Goal: Check status: Check status

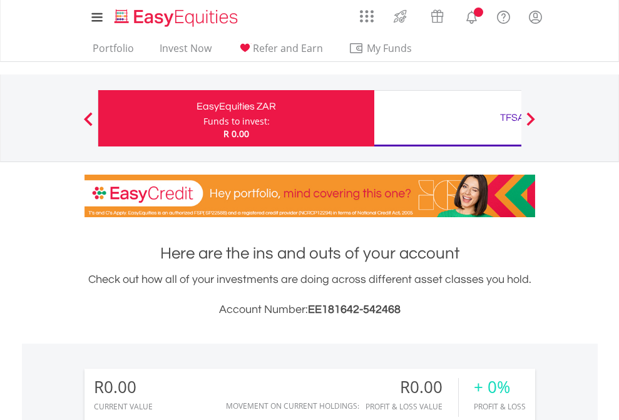
scroll to position [120, 197]
click at [204, 118] on div "Funds to invest:" at bounding box center [237, 121] width 66 height 13
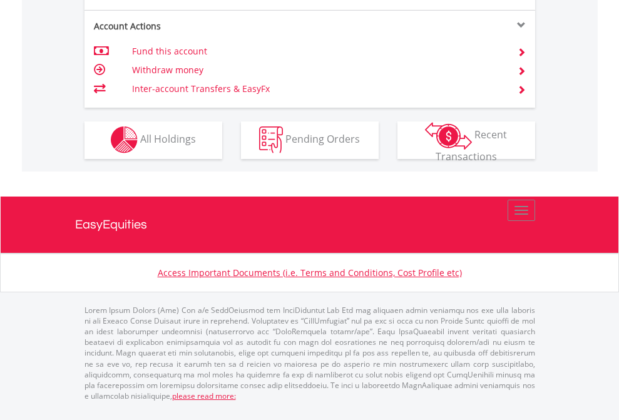
scroll to position [1171, 0]
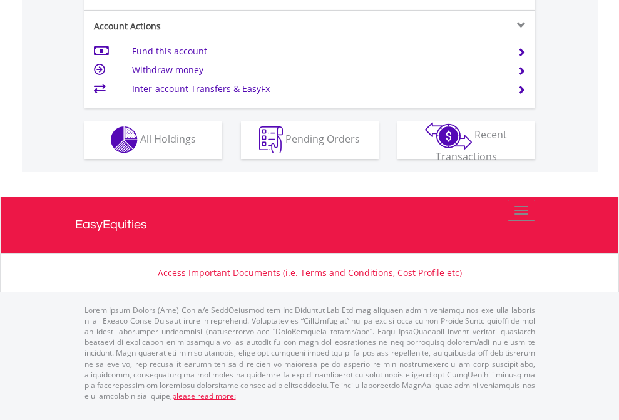
scroll to position [1171, 0]
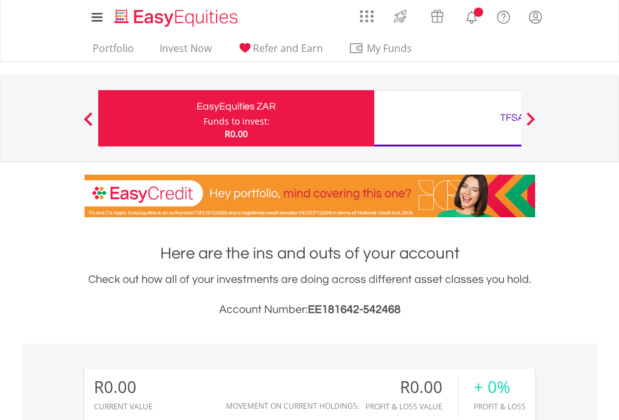
scroll to position [120, 197]
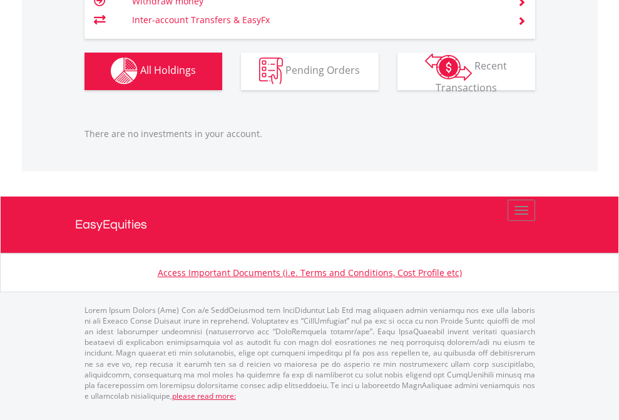
scroll to position [1240, 0]
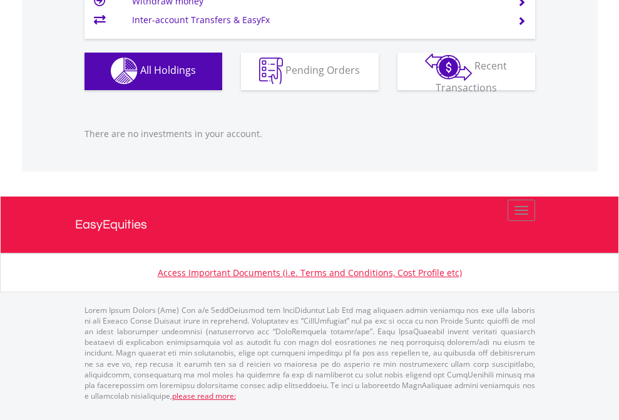
scroll to position [120, 197]
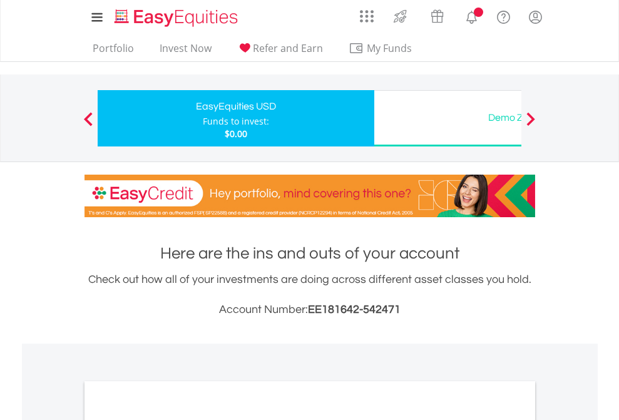
click at [107, 391] on div at bounding box center [216, 391] width 263 height 1
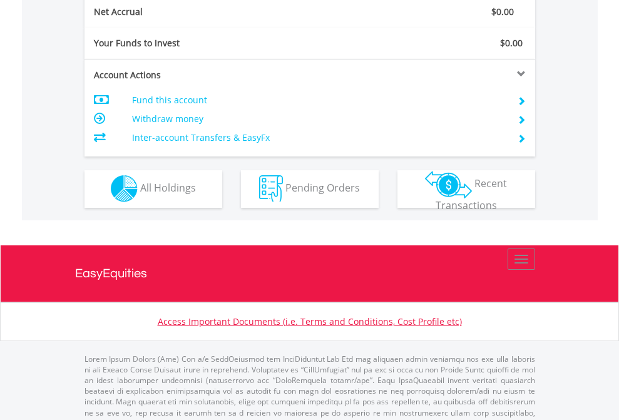
scroll to position [120, 197]
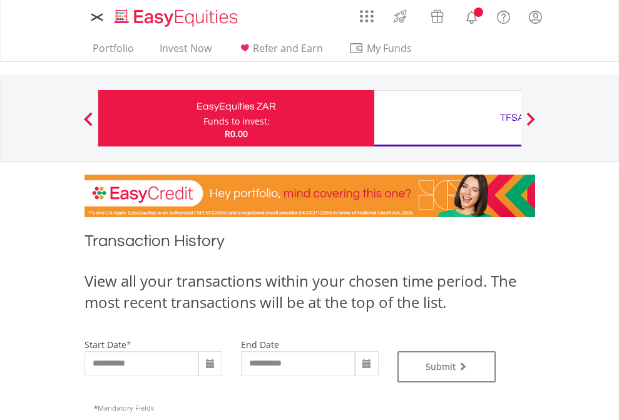
type input "**********"
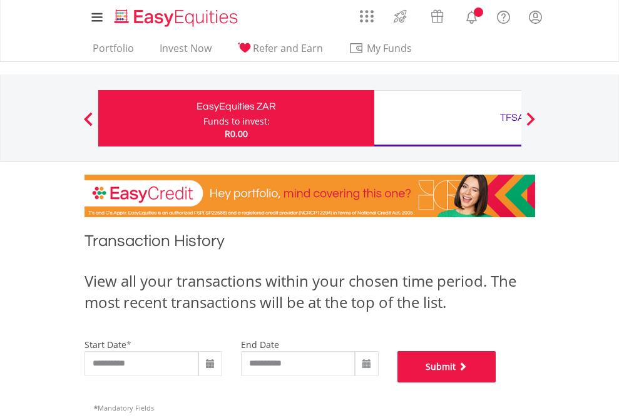
click at [497, 383] on button "Submit" at bounding box center [447, 366] width 99 height 31
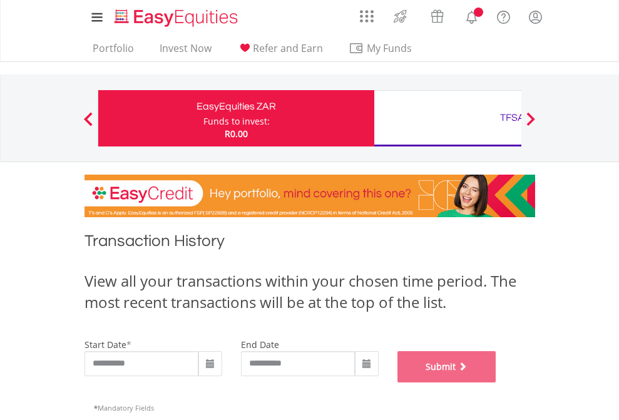
scroll to position [508, 0]
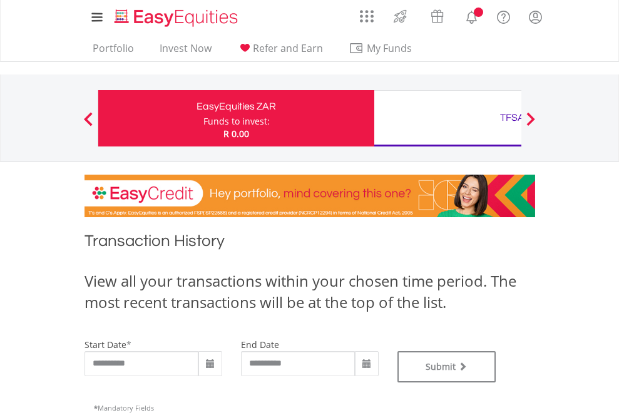
click at [448, 118] on div "TFSA" at bounding box center [512, 118] width 261 height 18
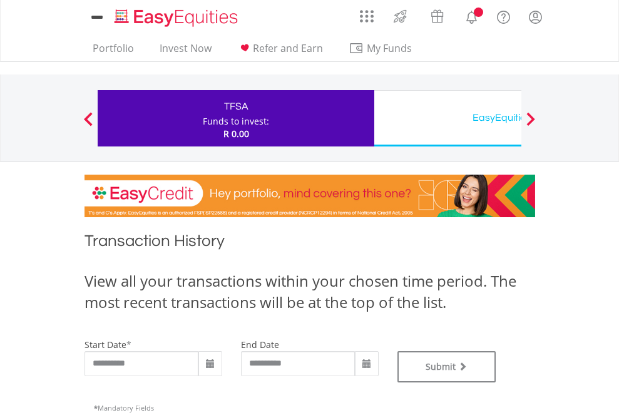
type input "**********"
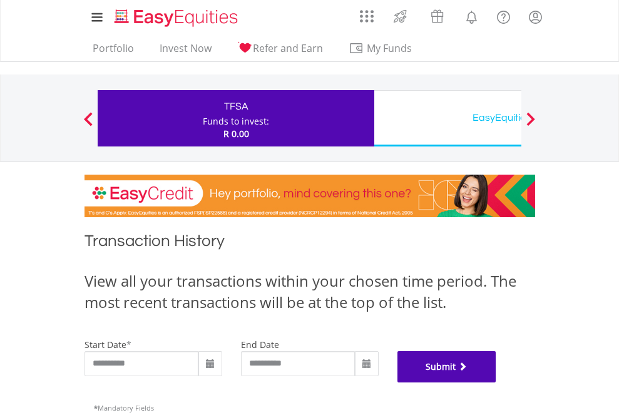
click at [497, 383] on button "Submit" at bounding box center [447, 366] width 99 height 31
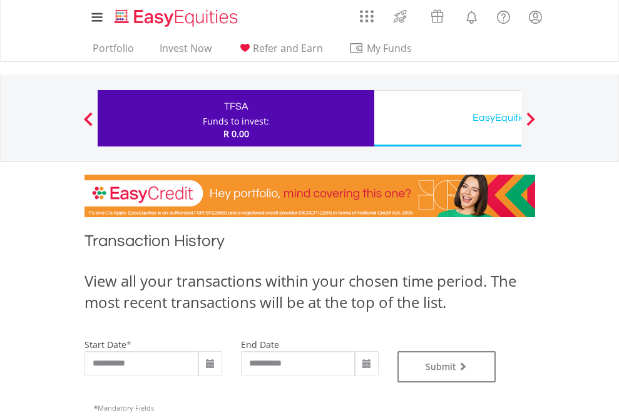
click at [448, 118] on div "EasyEquities USD" at bounding box center [512, 118] width 261 height 18
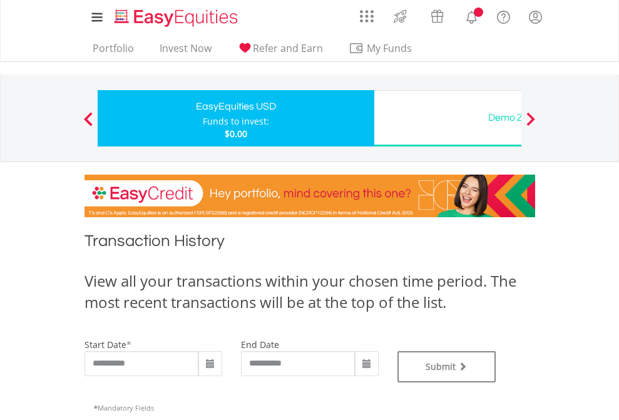
type input "**********"
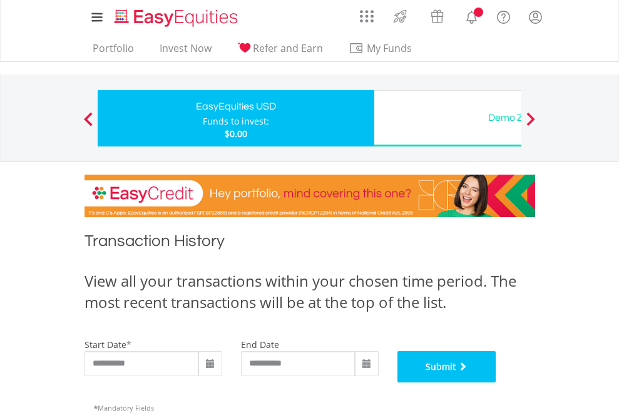
click at [497, 383] on button "Submit" at bounding box center [447, 366] width 99 height 31
